Goal: Task Accomplishment & Management: Manage account settings

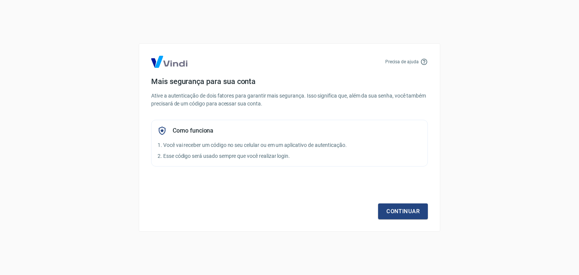
click at [416, 151] on div "Como funciona 1. Você vai receber um código no seu celular ou em um aplicativo …" at bounding box center [289, 143] width 277 height 47
click at [406, 211] on link "Continuar" at bounding box center [403, 211] width 50 height 16
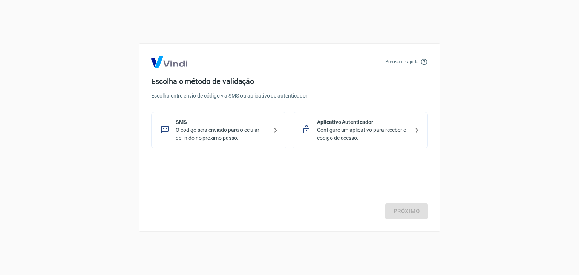
click at [223, 131] on p "O código será enviado para o celular definido no próximo passo." at bounding box center [222, 134] width 92 height 16
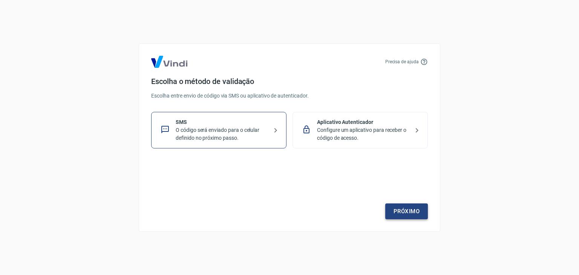
click at [399, 211] on link "Próximo" at bounding box center [406, 211] width 43 height 16
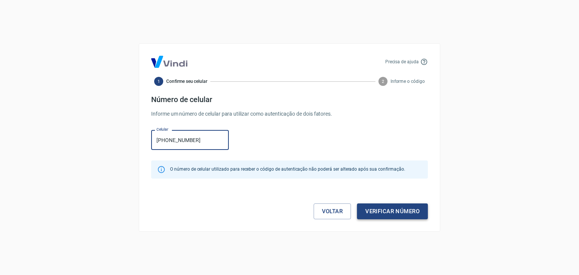
type input "(34) 99957-5346"
click at [390, 214] on button "Verificar número" at bounding box center [392, 211] width 71 height 16
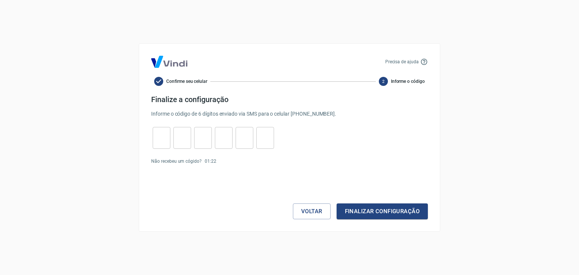
click at [160, 141] on input "tel" at bounding box center [162, 138] width 18 height 16
type input "8"
type input "7"
type input "1"
type input "8"
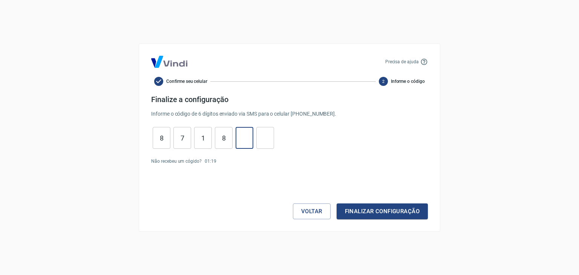
type input "6"
type input "4"
click at [383, 205] on button "Finalizar configuração" at bounding box center [381, 211] width 91 height 16
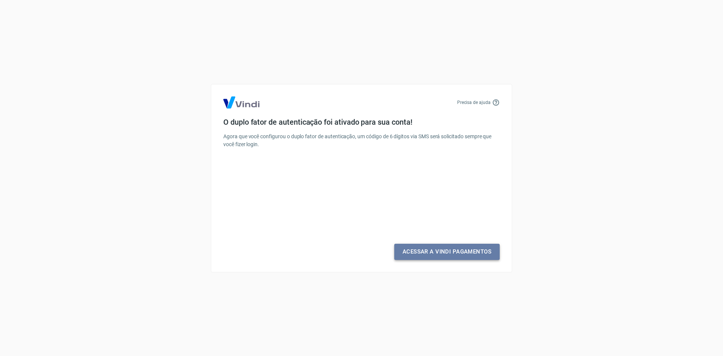
click at [450, 253] on link "Acessar a Vindi Pagamentos" at bounding box center [446, 252] width 105 height 16
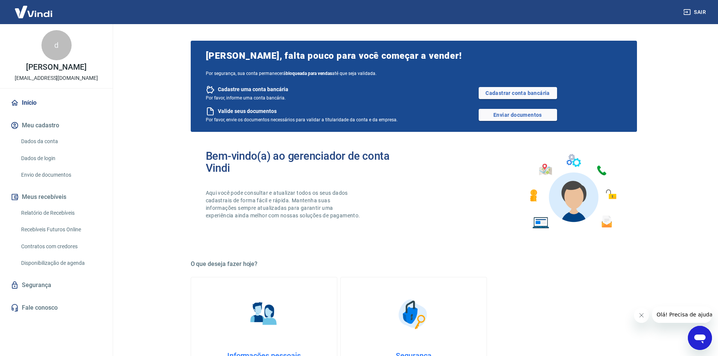
click at [53, 149] on link "Dados da conta" at bounding box center [61, 141] width 86 height 15
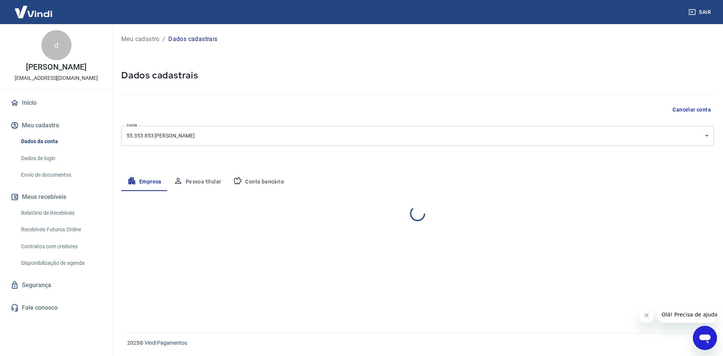
select select "MG"
select select "business"
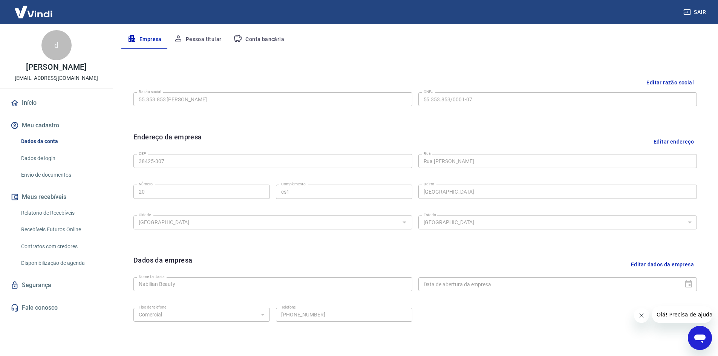
scroll to position [187, 0]
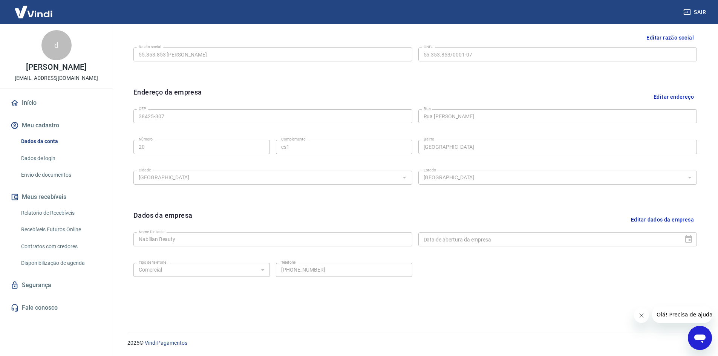
click at [44, 134] on button "Meu cadastro" at bounding box center [56, 125] width 95 height 17
click at [40, 134] on button "Meu cadastro" at bounding box center [56, 125] width 95 height 17
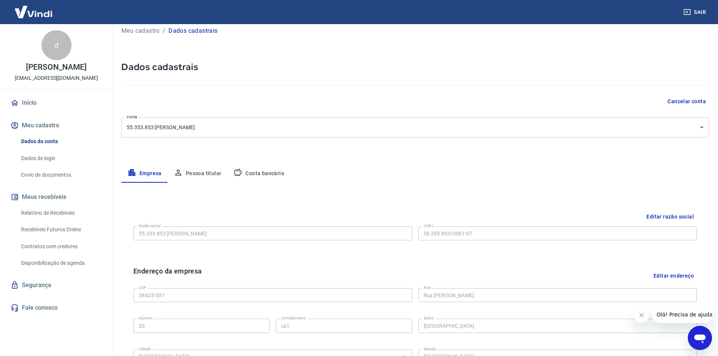
scroll to position [0, 0]
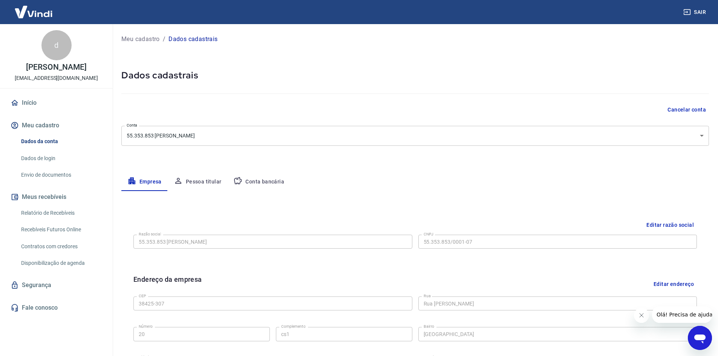
click at [194, 182] on button "Pessoa titular" at bounding box center [198, 182] width 60 height 18
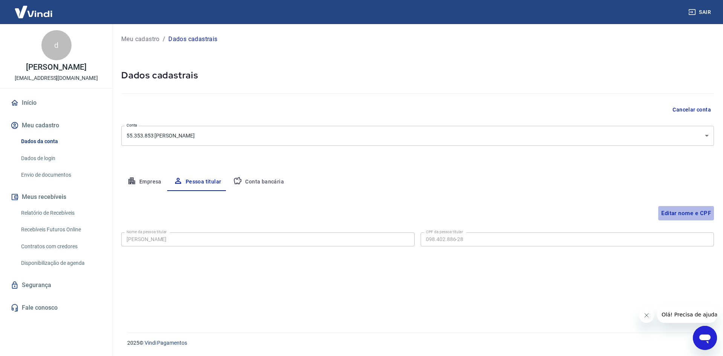
click at [578, 216] on button "Editar nome e CPF" at bounding box center [687, 213] width 56 height 14
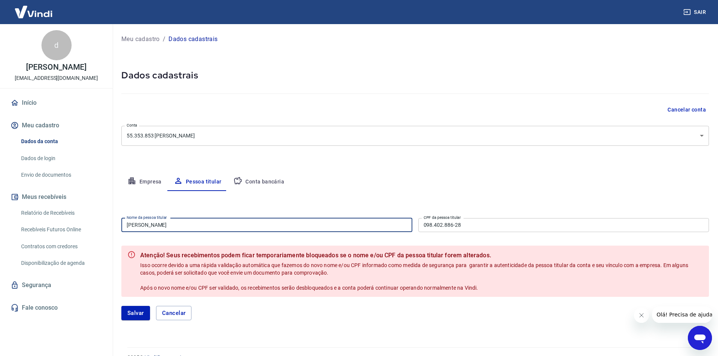
drag, startPoint x: 260, startPoint y: 228, endPoint x: 75, endPoint y: 224, distance: 185.0
click at [75, 224] on div "Sair d dayane cristina oliveira silva gonzaga dayanegonzaga@taxbusinessolutions…" at bounding box center [359, 178] width 718 height 356
type input "[PERSON_NAME]"
click at [442, 225] on input "098.402.886-28" at bounding box center [563, 225] width 291 height 14
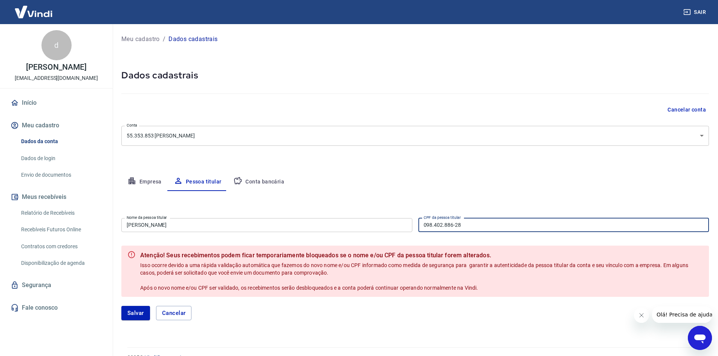
drag, startPoint x: 486, startPoint y: 227, endPoint x: 369, endPoint y: 217, distance: 117.9
click at [369, 217] on div "Nome da pessoa titular GUSTAVO LUIZ GONZAGA Nome da pessoa titular CPF da pesso…" at bounding box center [414, 224] width 587 height 18
type input "064.746.516-79"
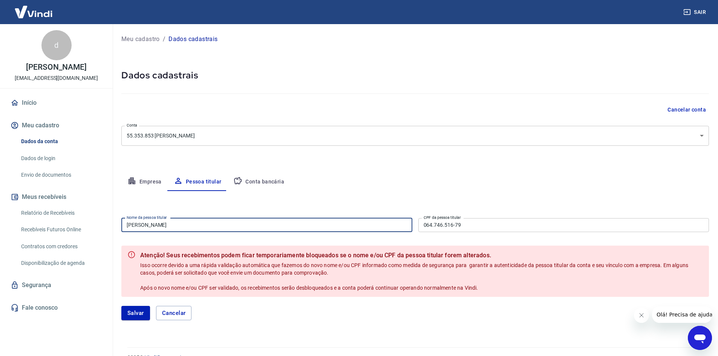
click at [378, 229] on input "[PERSON_NAME]" at bounding box center [266, 225] width 291 height 14
click at [439, 227] on input "064.746.516-79" at bounding box center [563, 225] width 291 height 14
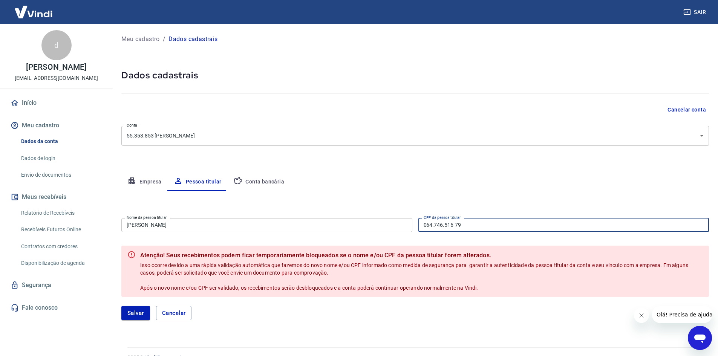
click at [471, 225] on input "064.746.516-79" at bounding box center [563, 225] width 291 height 14
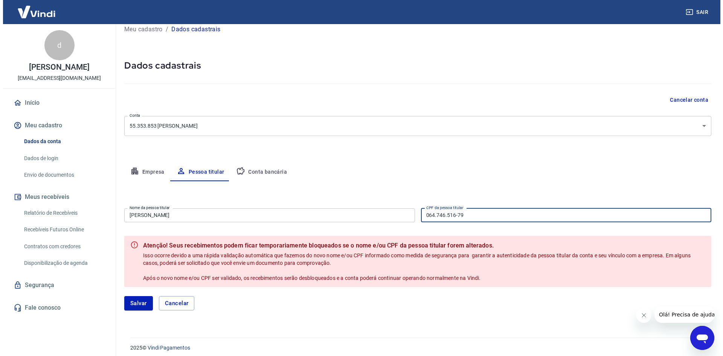
scroll to position [15, 0]
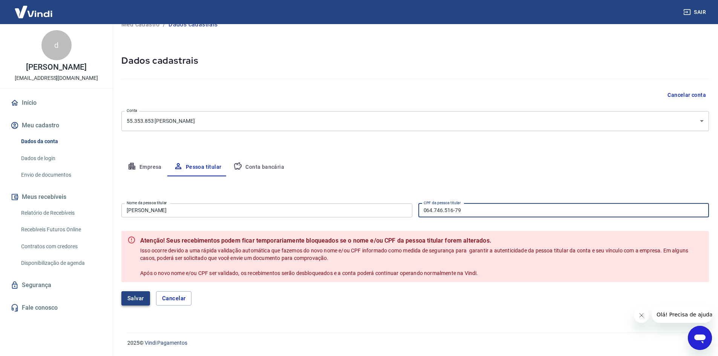
click at [140, 275] on button "Salvar" at bounding box center [135, 298] width 29 height 14
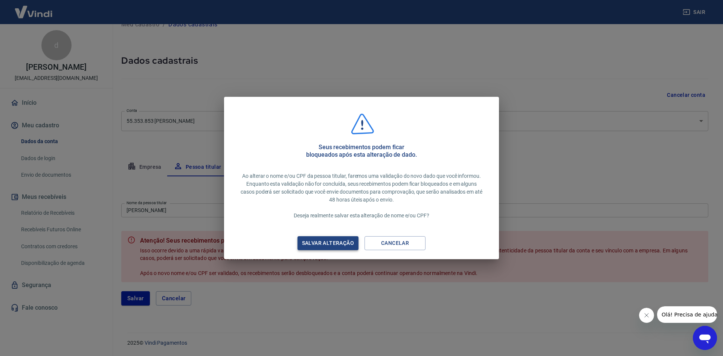
click at [331, 240] on div "Salvar alteração" at bounding box center [328, 242] width 70 height 9
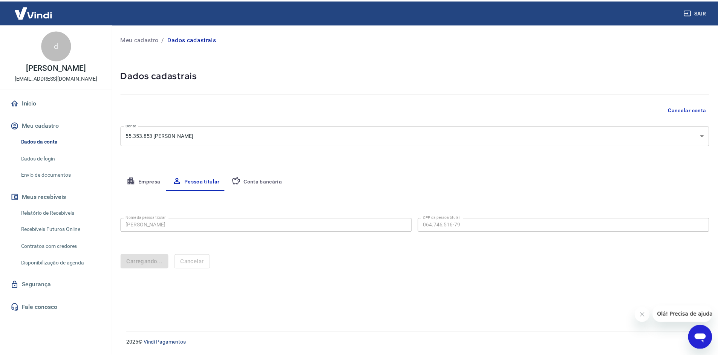
scroll to position [0, 0]
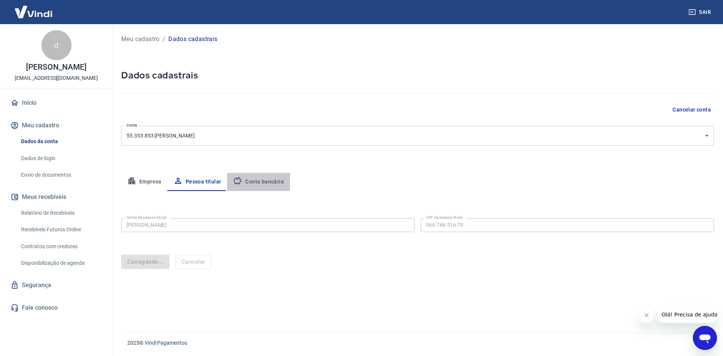
click at [268, 179] on button "Conta bancária" at bounding box center [258, 182] width 63 height 18
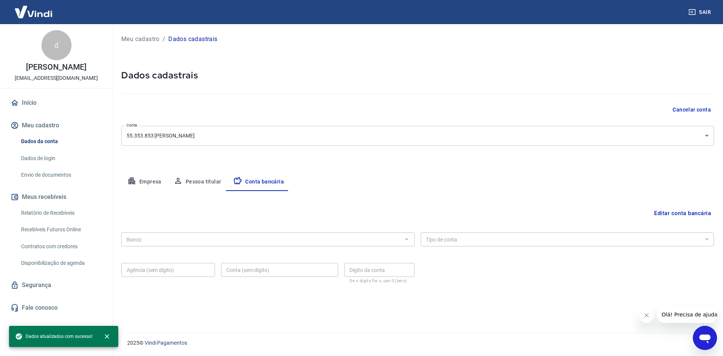
click at [405, 242] on div at bounding box center [407, 239] width 10 height 11
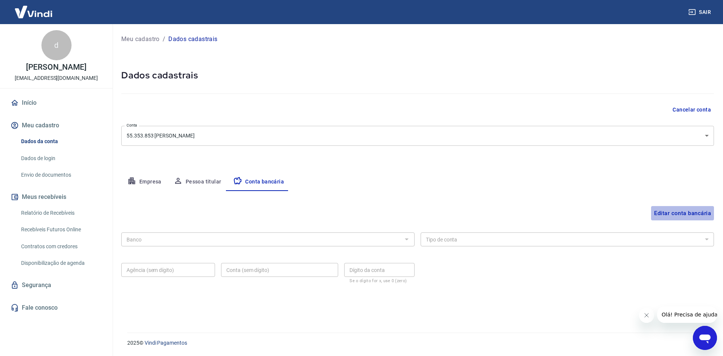
click at [578, 213] on button "Editar conta bancária" at bounding box center [682, 213] width 63 height 14
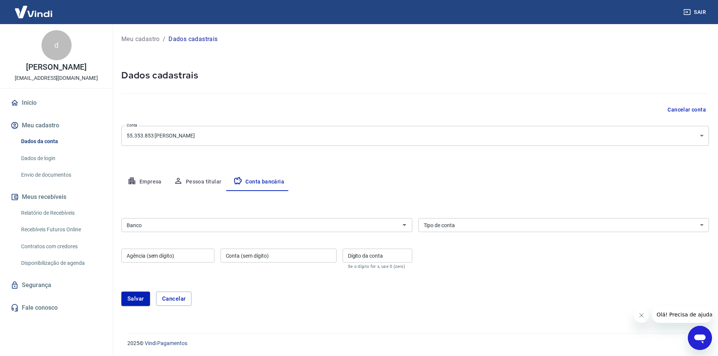
scroll to position [0, 0]
click at [407, 226] on icon "Abrir" at bounding box center [404, 224] width 9 height 9
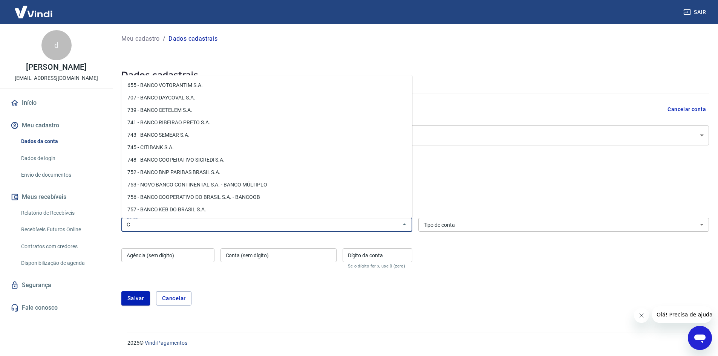
scroll to position [0, 0]
type input "C"
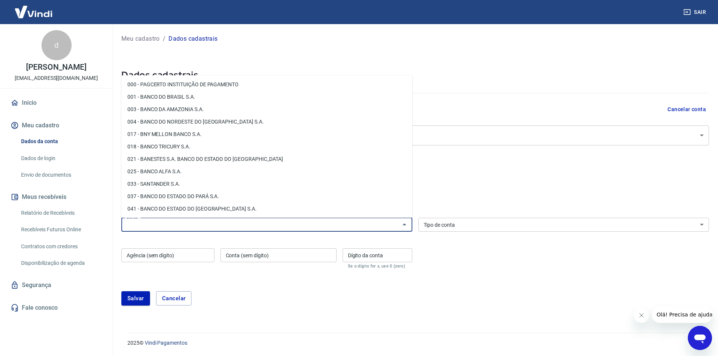
click at [465, 275] on form "Banco Banco Tipo de conta Conta Corrente Conta Poupança Tipo de conta Agência (…" at bounding box center [414, 265] width 587 height 100
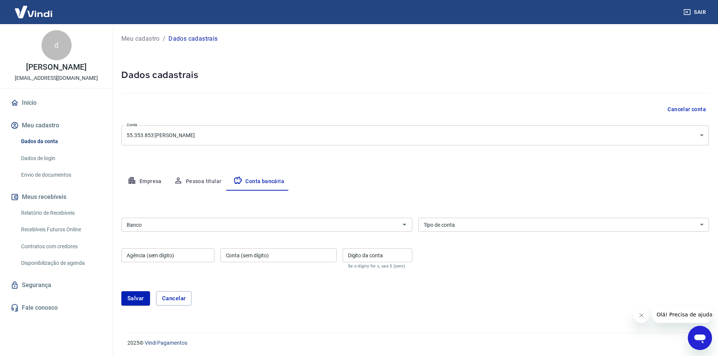
click at [449, 230] on select "Conta Corrente Conta Poupança" at bounding box center [563, 225] width 291 height 14
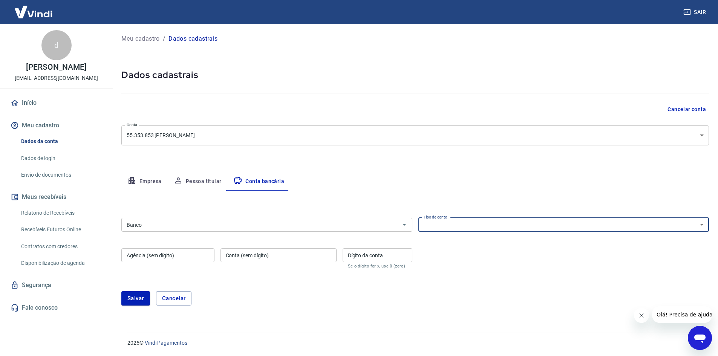
select select "1"
click at [418, 218] on select "Conta Corrente Conta Poupança" at bounding box center [563, 225] width 291 height 14
click at [361, 226] on input "Banco" at bounding box center [261, 224] width 274 height 9
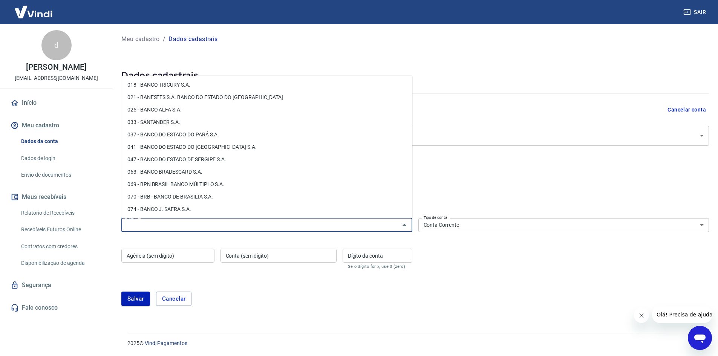
scroll to position [75, 0]
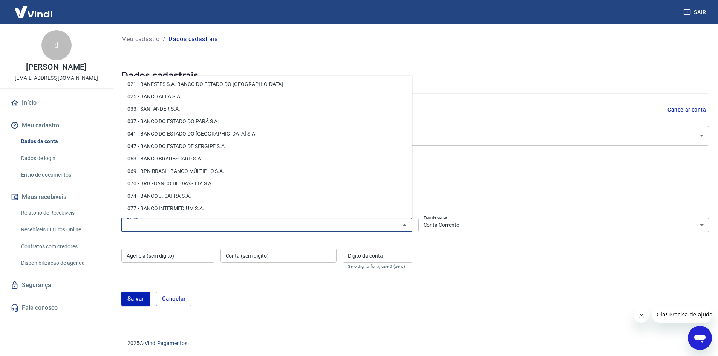
click at [217, 110] on li "033 - SANTANDER S.A." at bounding box center [266, 109] width 291 height 12
type input "033 - SANTANDER S.A."
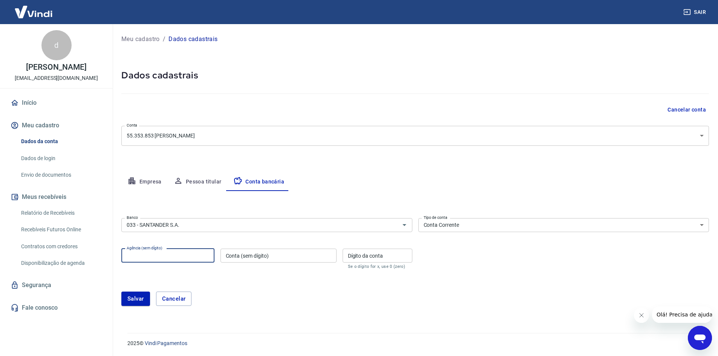
click at [171, 257] on input "Agência (sem dígito)" at bounding box center [167, 256] width 93 height 14
click at [272, 224] on input "033 - SANTANDER S.A." at bounding box center [256, 224] width 264 height 9
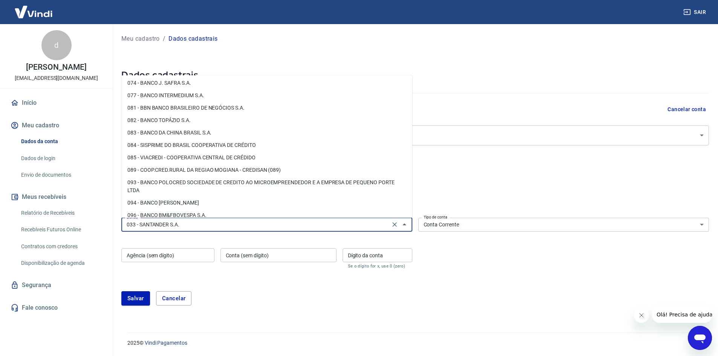
scroll to position [188, 0]
click at [271, 275] on div "Salvar Cancelar" at bounding box center [414, 298] width 587 height 32
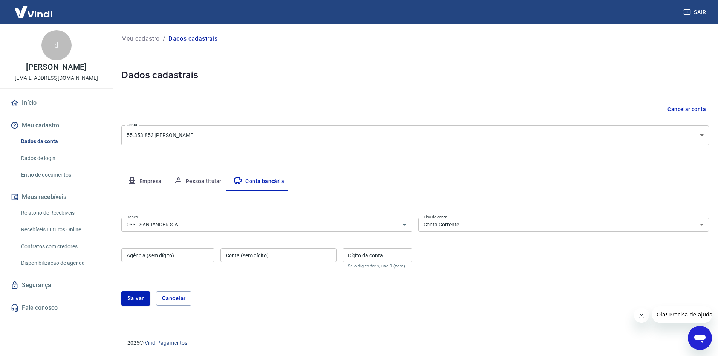
click at [167, 254] on input "Agência (sem dígito)" at bounding box center [167, 255] width 93 height 14
type input "4247"
click at [290, 257] on input "Conta (sem dígito)" at bounding box center [278, 255] width 116 height 14
type input "01070178"
click at [366, 250] on div "Dígito da conta Dígito da conta Se o dígito for x, use 0 (zero)" at bounding box center [377, 258] width 70 height 20
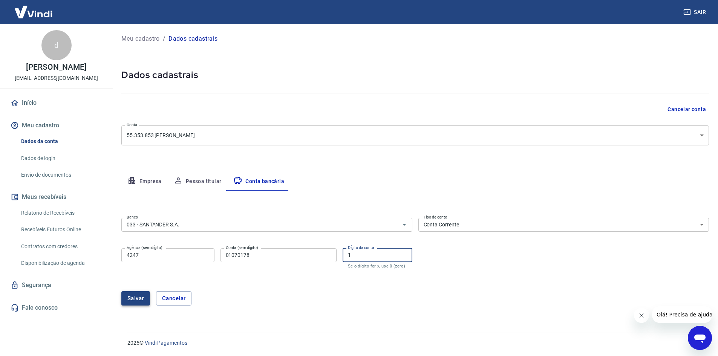
type input "1"
click at [132, 275] on button "Salvar" at bounding box center [135, 298] width 29 height 14
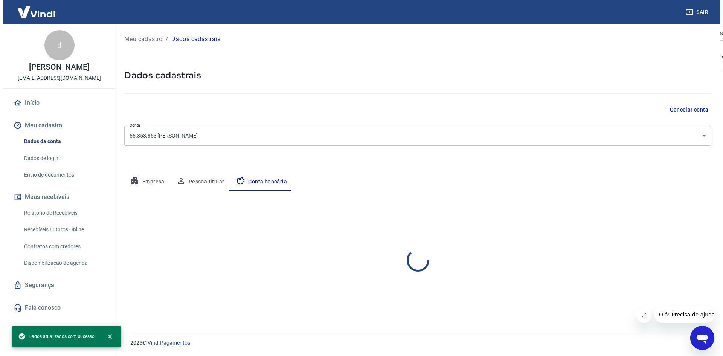
scroll to position [0, 0]
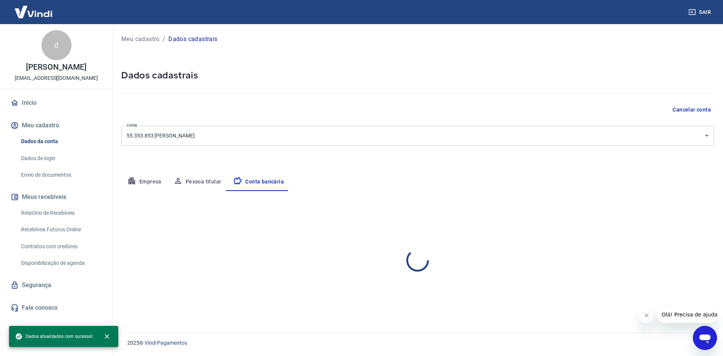
select select "1"
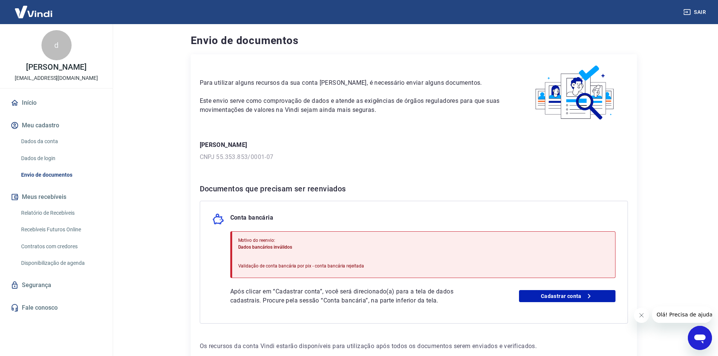
scroll to position [38, 0]
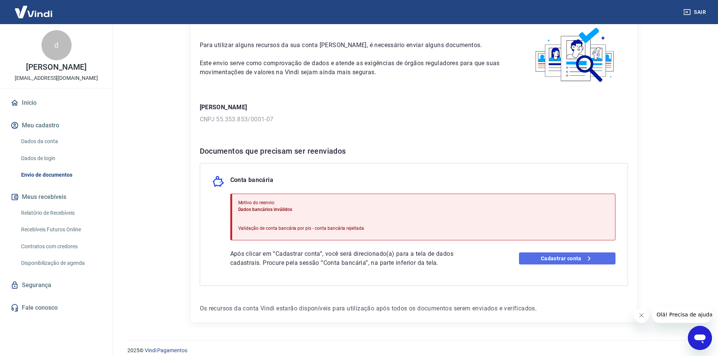
click at [587, 255] on icon at bounding box center [588, 258] width 9 height 9
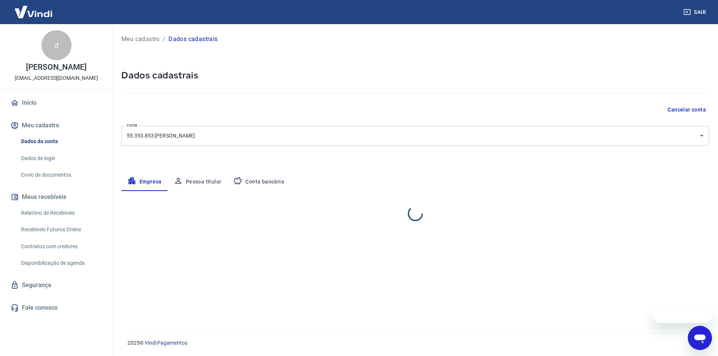
select select "MG"
select select "business"
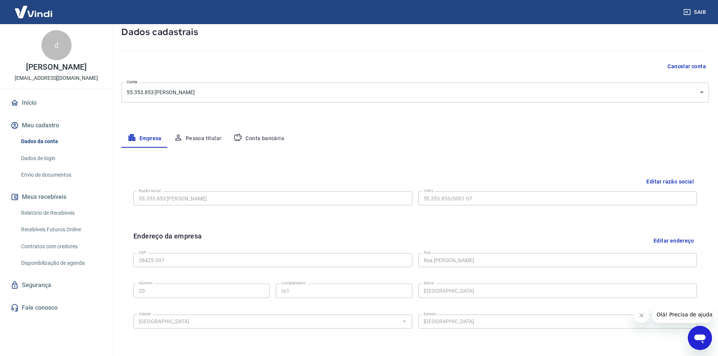
scroll to position [113, 0]
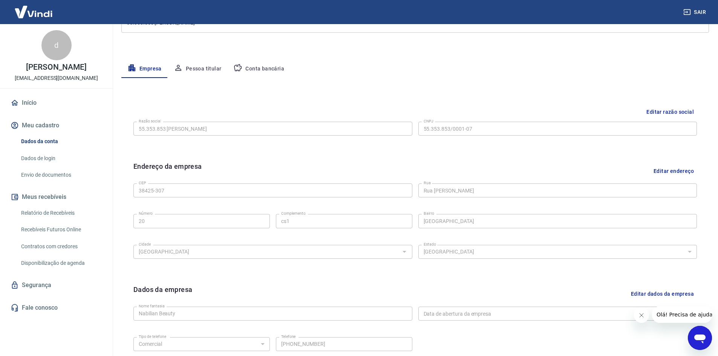
click at [248, 68] on button "Conta bancária" at bounding box center [258, 69] width 63 height 18
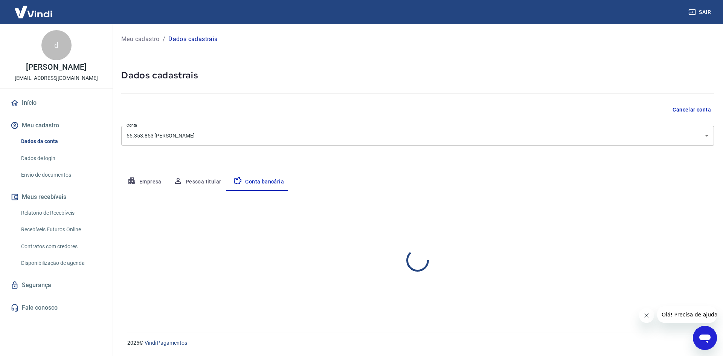
select select "1"
click at [661, 209] on button "Editar conta bancária" at bounding box center [682, 213] width 63 height 14
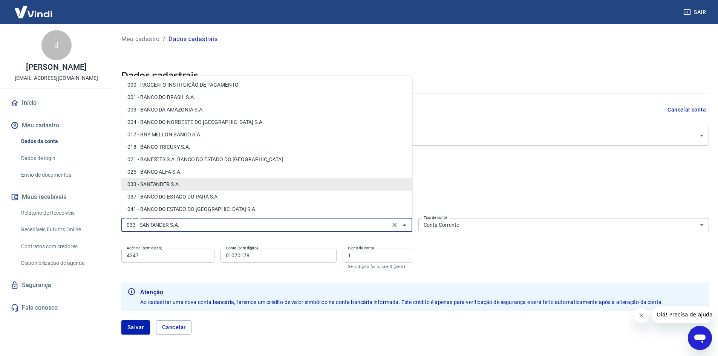
click at [244, 224] on input "033 - SANTANDER S.A." at bounding box center [256, 224] width 264 height 9
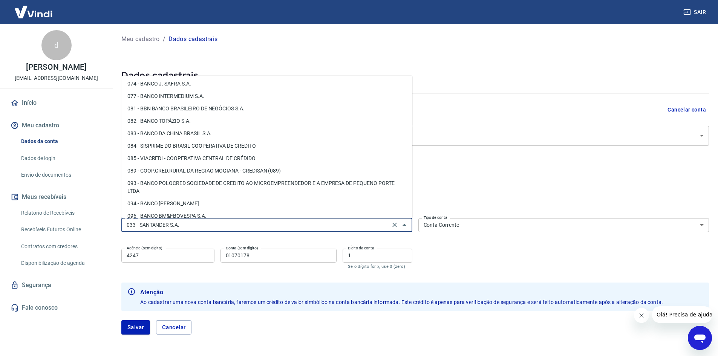
scroll to position [188, 0]
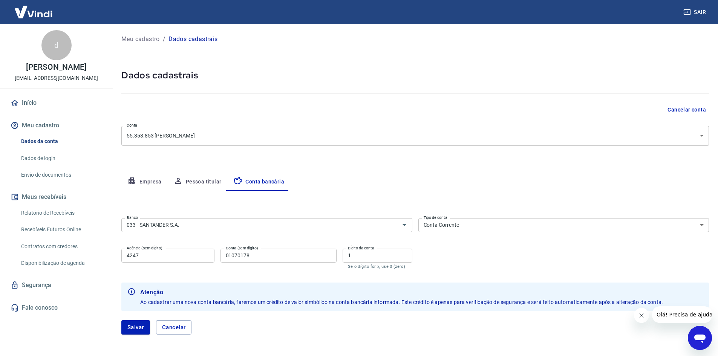
click at [472, 196] on div "Editar conta bancária Banco 033 - SANTANDER S.A. Banco Tipo de conta Conta Corr…" at bounding box center [414, 267] width 587 height 153
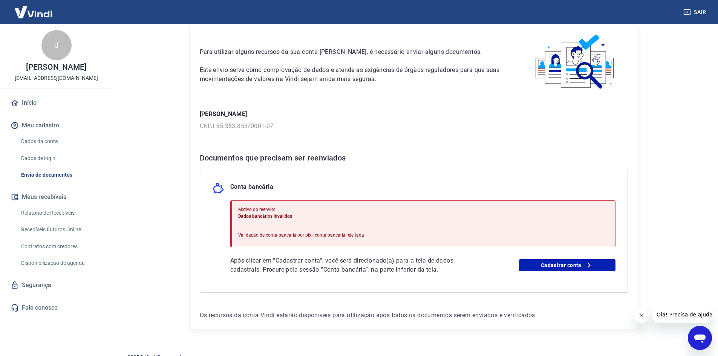
scroll to position [45, 0]
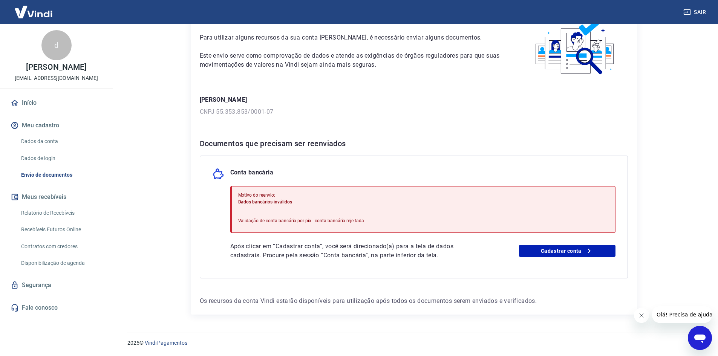
click at [641, 314] on icon "Fechar mensagem da empresa" at bounding box center [641, 315] width 6 height 6
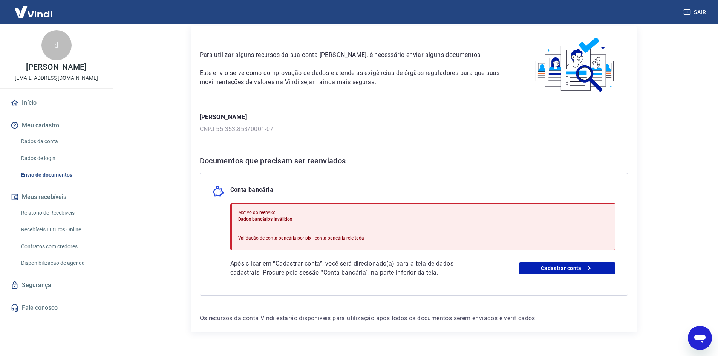
scroll to position [0, 0]
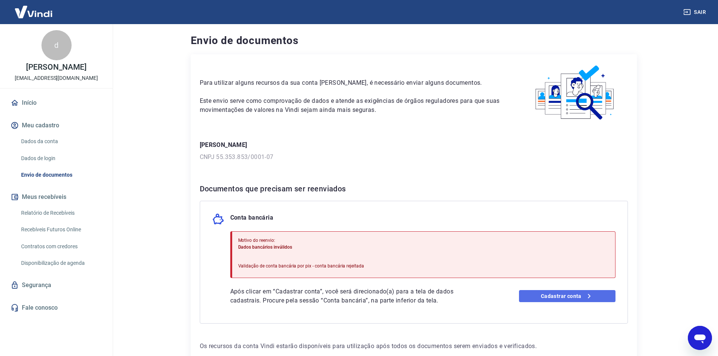
click at [559, 299] on link "Cadastrar conta" at bounding box center [567, 296] width 96 height 12
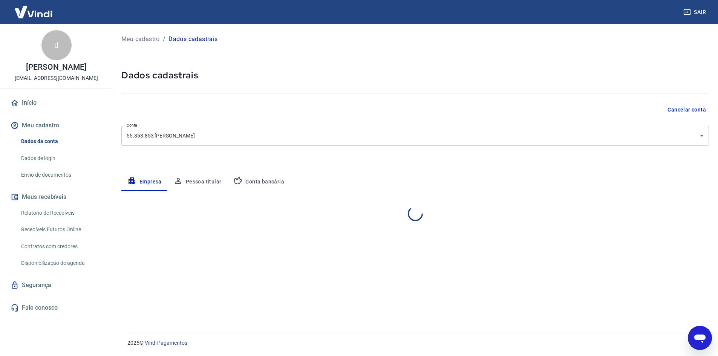
select select "MG"
select select "business"
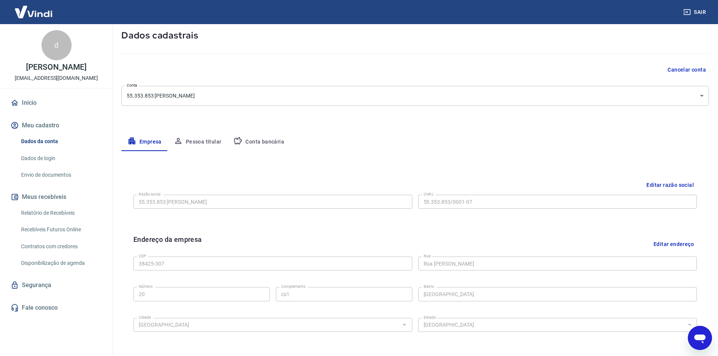
scroll to position [37, 0]
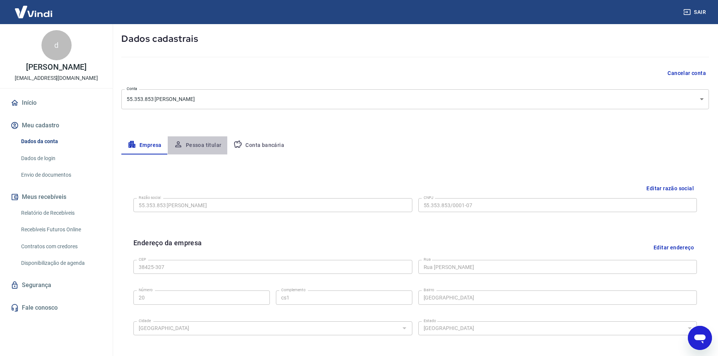
click at [205, 146] on button "Pessoa titular" at bounding box center [198, 145] width 60 height 18
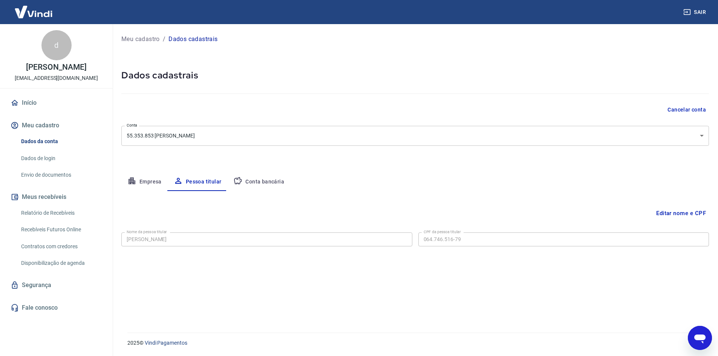
scroll to position [0, 0]
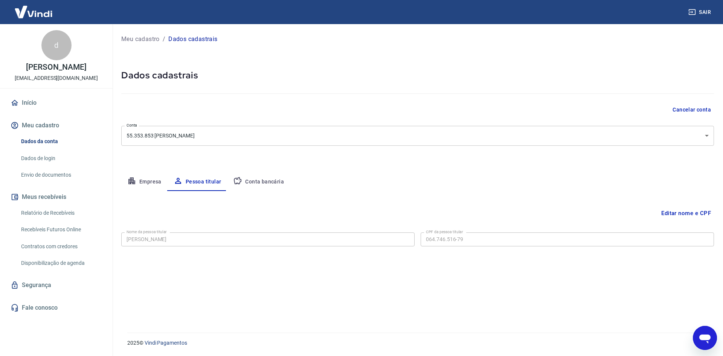
click at [257, 187] on button "Conta bancária" at bounding box center [258, 182] width 63 height 18
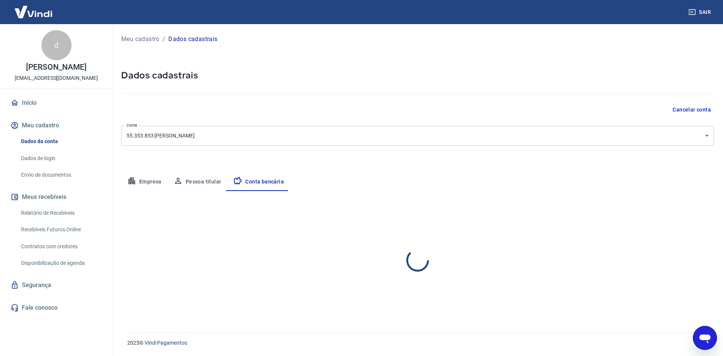
select select "1"
click at [688, 211] on button "Editar conta bancária" at bounding box center [682, 213] width 63 height 14
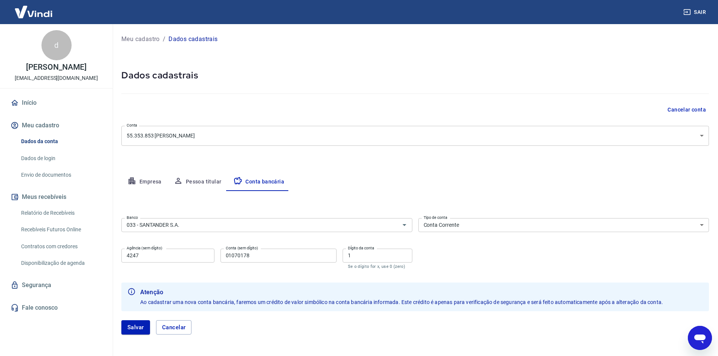
click at [29, 7] on img at bounding box center [33, 11] width 49 height 23
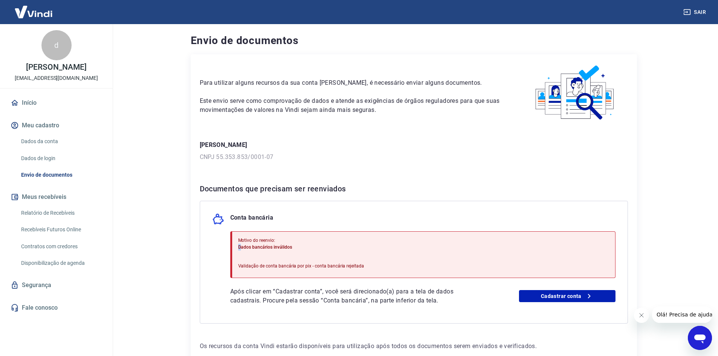
drag, startPoint x: 241, startPoint y: 246, endPoint x: 305, endPoint y: 243, distance: 63.4
click at [305, 243] on div "Motivo do reenvio: Dados bancários inválidos" at bounding box center [301, 244] width 126 height 14
click at [309, 263] on div "Motivo do reenvio: Dados bancários inválidos Validação de conta bancária por pi…" at bounding box center [301, 254] width 126 height 41
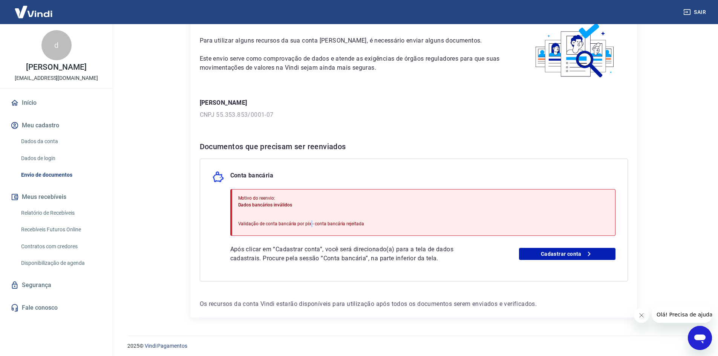
scroll to position [45, 0]
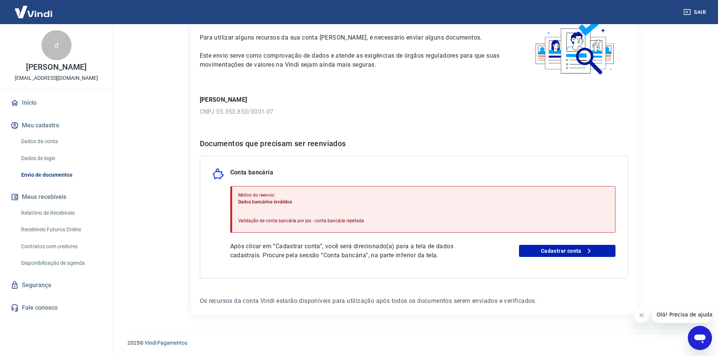
click at [280, 220] on p "Validação de conta bancária por pix - conta bancária rejeitada" at bounding box center [301, 220] width 126 height 7
click at [63, 144] on link "Dados da conta" at bounding box center [61, 141] width 86 height 15
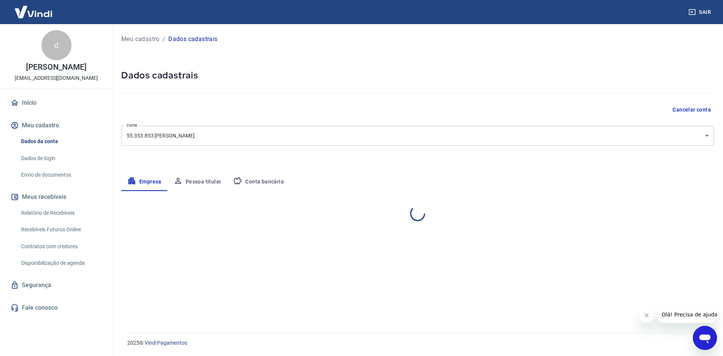
select select "MG"
select select "business"
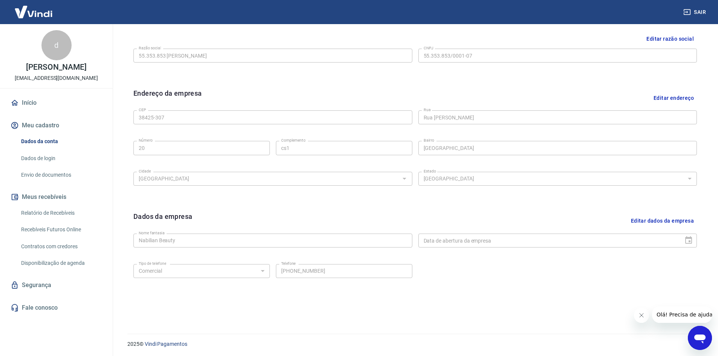
scroll to position [187, 0]
click at [40, 271] on link "Disponibilização de agenda" at bounding box center [61, 262] width 86 height 15
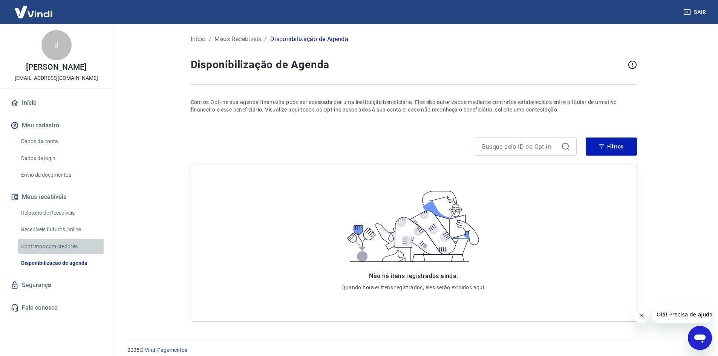
click at [34, 254] on link "Contratos com credores" at bounding box center [61, 246] width 86 height 15
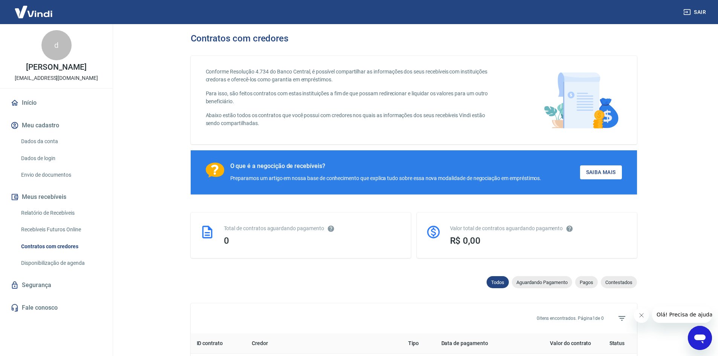
click at [34, 236] on link "Recebíveis Futuros Online" at bounding box center [61, 229] width 86 height 15
click at [42, 108] on link "Início" at bounding box center [56, 103] width 95 height 17
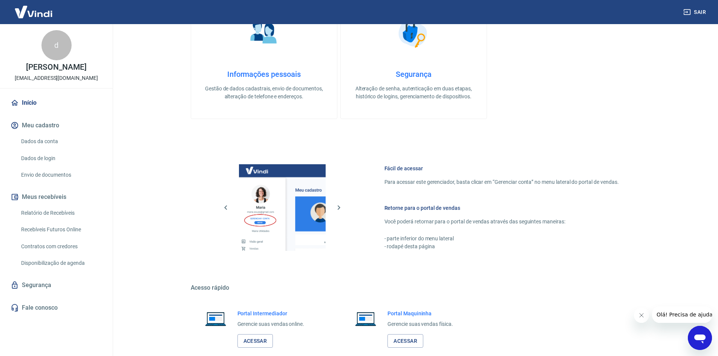
scroll to position [309, 0]
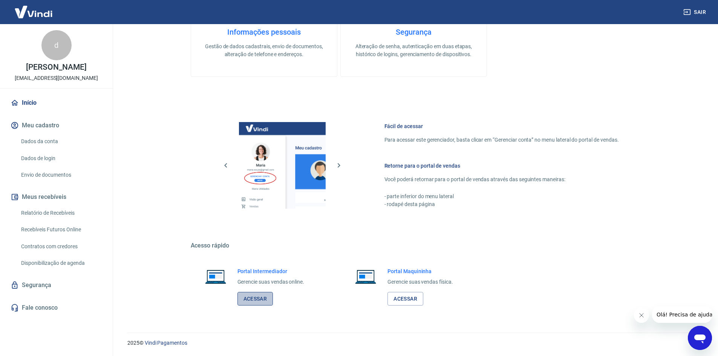
click at [260, 299] on link "Acessar" at bounding box center [255, 299] width 36 height 14
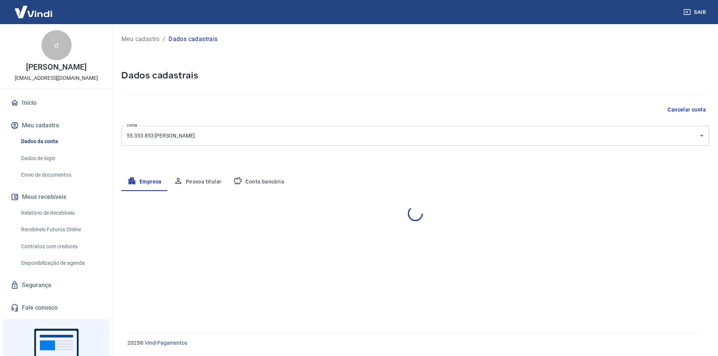
select select "MG"
select select "business"
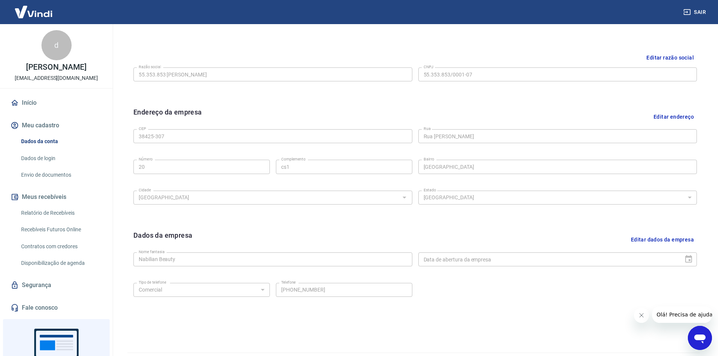
scroll to position [187, 0]
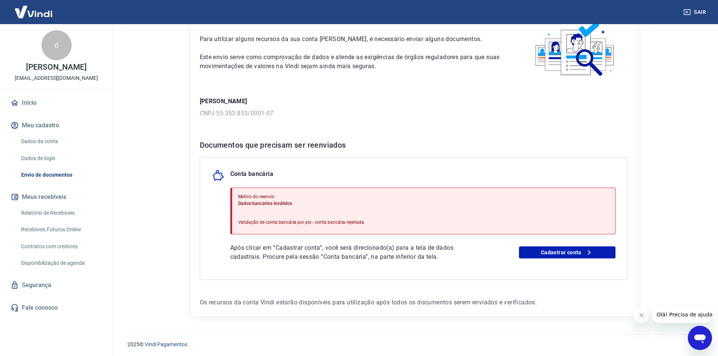
scroll to position [45, 0]
